Goal: Task Accomplishment & Management: Manage account settings

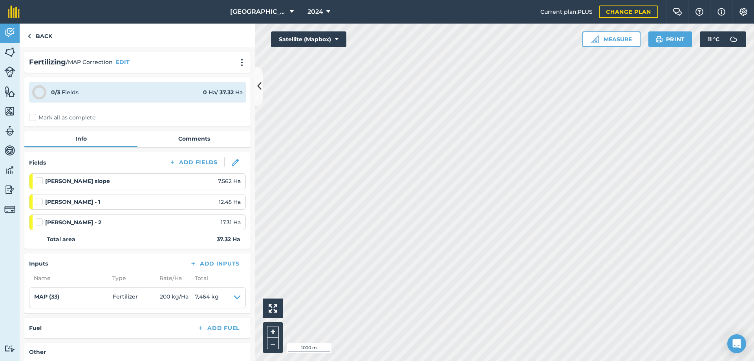
click at [35, 203] on li "[PERSON_NAME] - 1 12.45 Ha" at bounding box center [137, 202] width 217 height 16
click at [40, 198] on label at bounding box center [40, 198] width 9 height 0
click at [40, 201] on input "checkbox" at bounding box center [38, 200] width 5 height 5
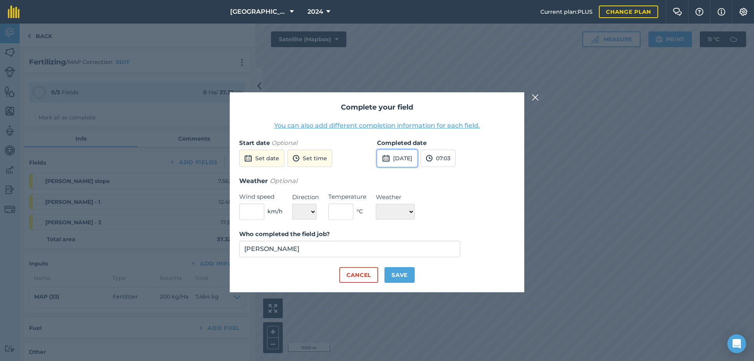
click at [399, 158] on button "[DATE]" at bounding box center [397, 158] width 40 height 17
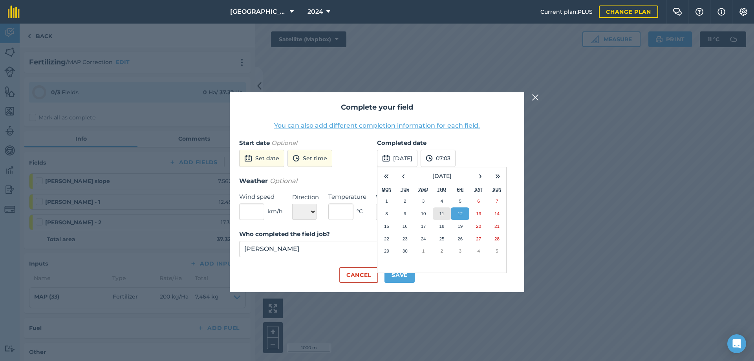
click at [444, 219] on button "11" at bounding box center [442, 213] width 18 height 13
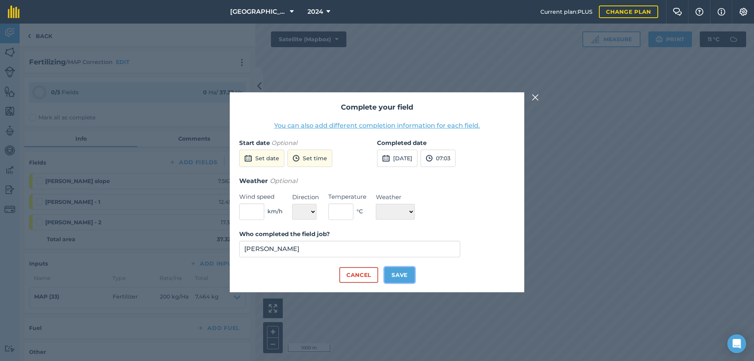
click at [404, 279] on button "Save" at bounding box center [400, 275] width 30 height 16
checkbox input "true"
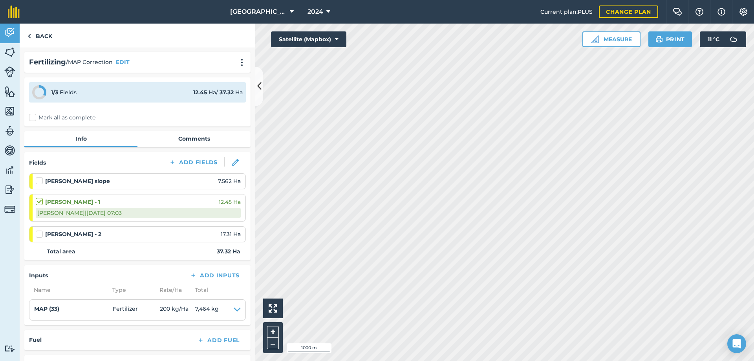
click at [39, 177] on label at bounding box center [40, 177] width 9 height 0
click at [39, 182] on input "checkbox" at bounding box center [38, 179] width 5 height 5
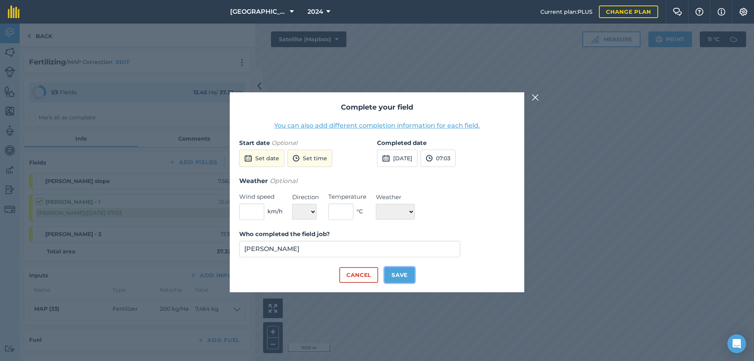
click at [405, 276] on button "Save" at bounding box center [400, 275] width 30 height 16
checkbox input "true"
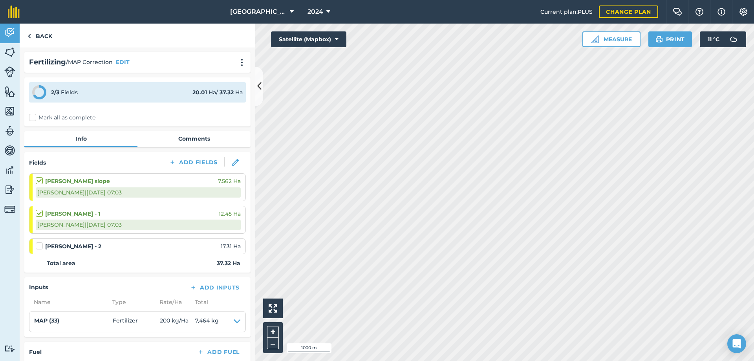
click at [39, 242] on label at bounding box center [40, 242] width 9 height 0
click at [39, 247] on input "checkbox" at bounding box center [38, 244] width 5 height 5
checkbox input "false"
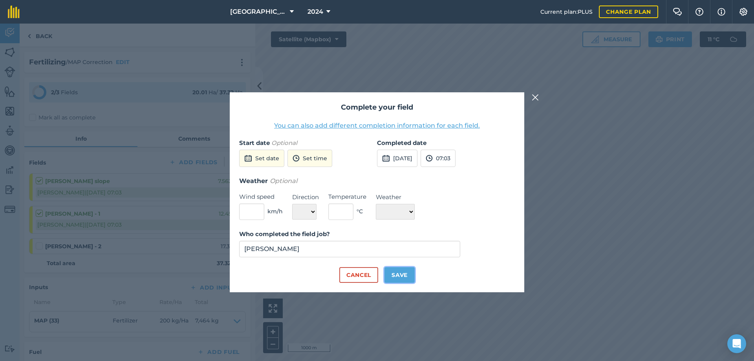
click at [399, 275] on button "Save" at bounding box center [400, 275] width 30 height 16
checkbox input "true"
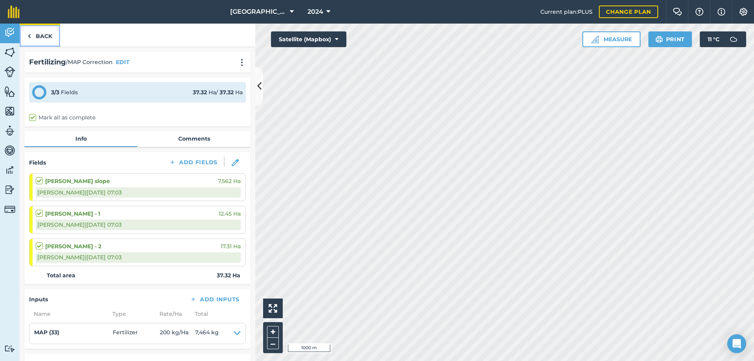
click at [43, 40] on link "Back" at bounding box center [40, 35] width 40 height 23
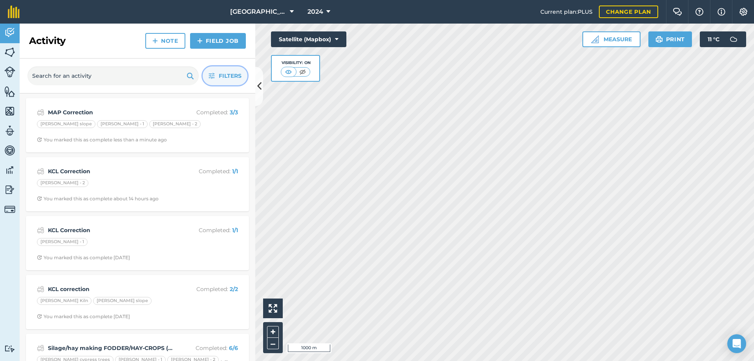
click at [228, 75] on span "Filters" at bounding box center [230, 76] width 23 height 9
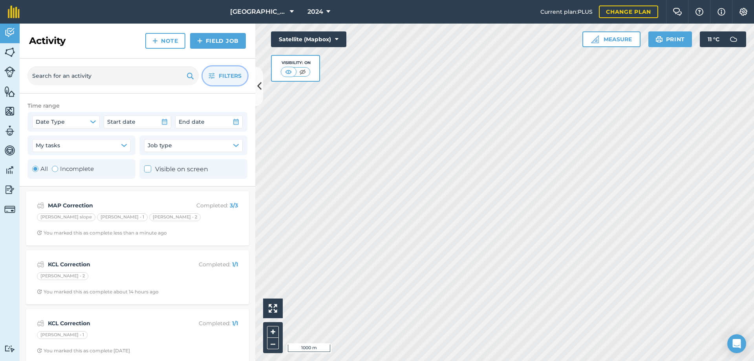
click at [66, 172] on label "Incomplete" at bounding box center [73, 168] width 42 height 9
radio input "false"
radio input "true"
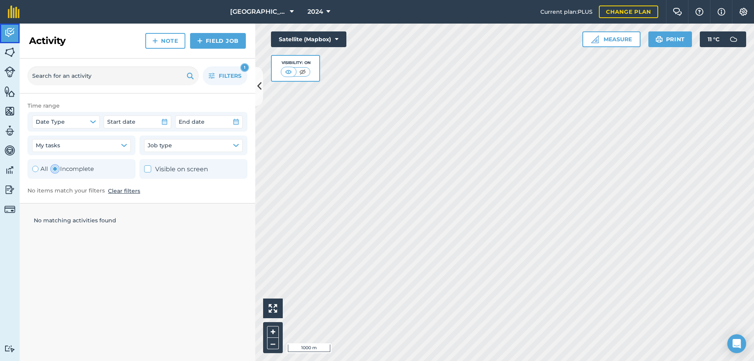
click at [10, 36] on img at bounding box center [9, 33] width 11 height 12
click at [59, 169] on label "Incomplete" at bounding box center [73, 168] width 42 height 9
click at [232, 75] on span "Filters" at bounding box center [230, 76] width 23 height 9
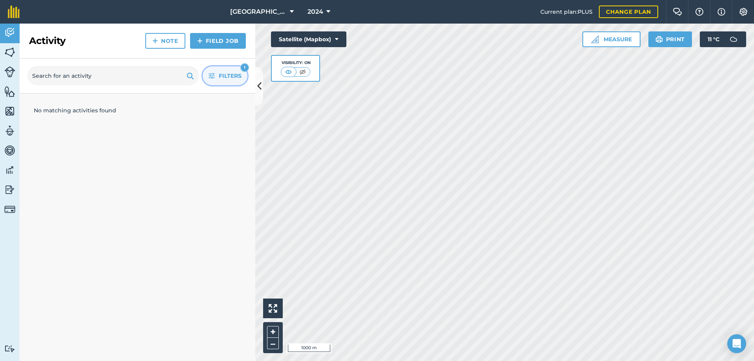
click at [231, 73] on span "Filters" at bounding box center [230, 76] width 23 height 9
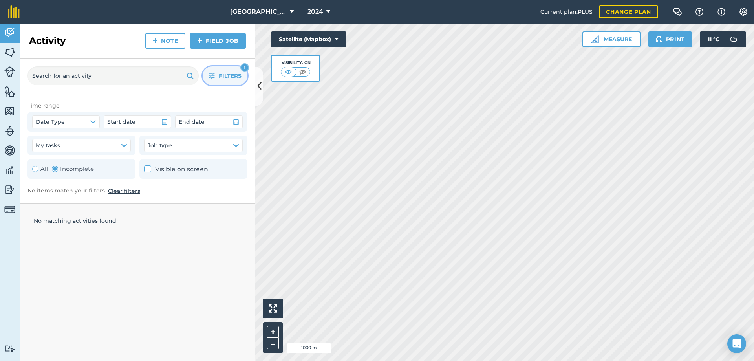
click at [246, 66] on div "1" at bounding box center [244, 67] width 9 height 9
click at [58, 169] on div "Toggle Activity" at bounding box center [55, 169] width 6 height 6
click at [56, 168] on div "Toggle Activity" at bounding box center [55, 169] width 6 height 6
click at [34, 169] on div "Toggle Activity" at bounding box center [35, 169] width 6 height 6
radio input "true"
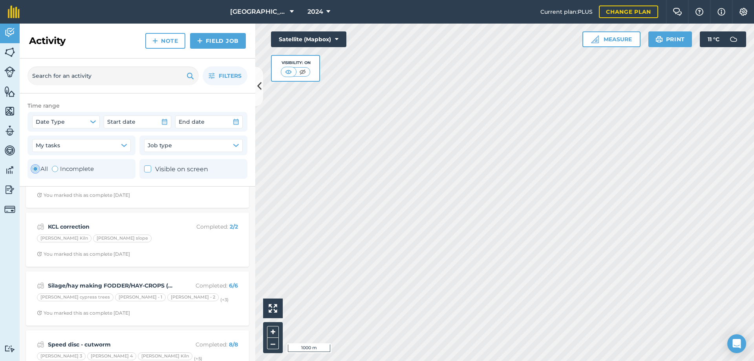
scroll to position [157, 0]
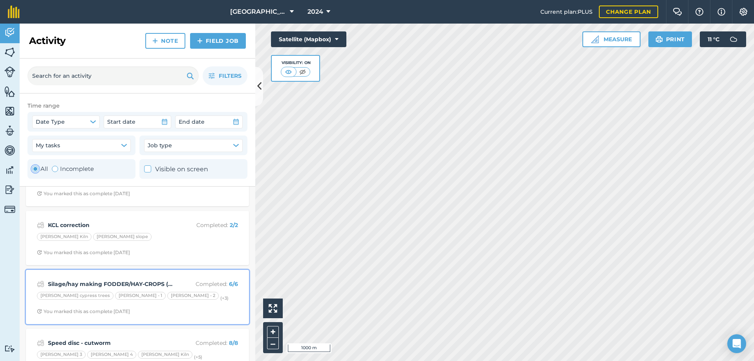
click at [123, 283] on strong "Silage/hay making FODDER/HAY-CROPS (DRY)" at bounding box center [110, 284] width 125 height 9
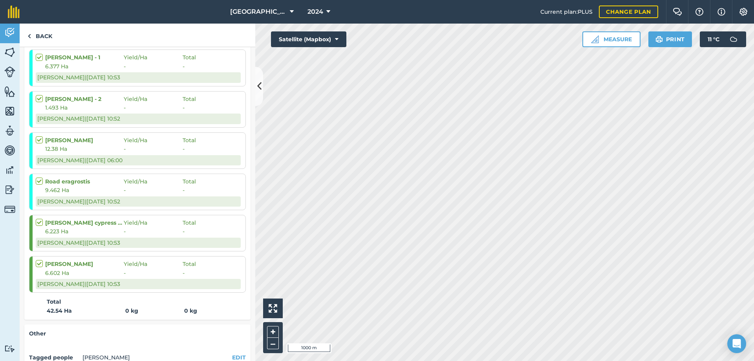
scroll to position [196, 0]
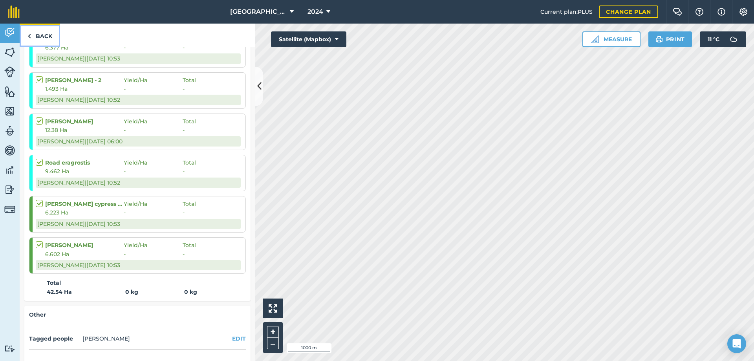
click at [37, 34] on link "Back" at bounding box center [40, 35] width 40 height 23
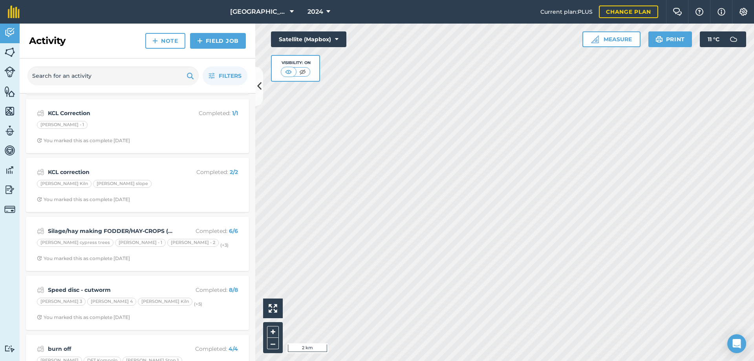
scroll to position [118, 0]
